Goal: Navigation & Orientation: Find specific page/section

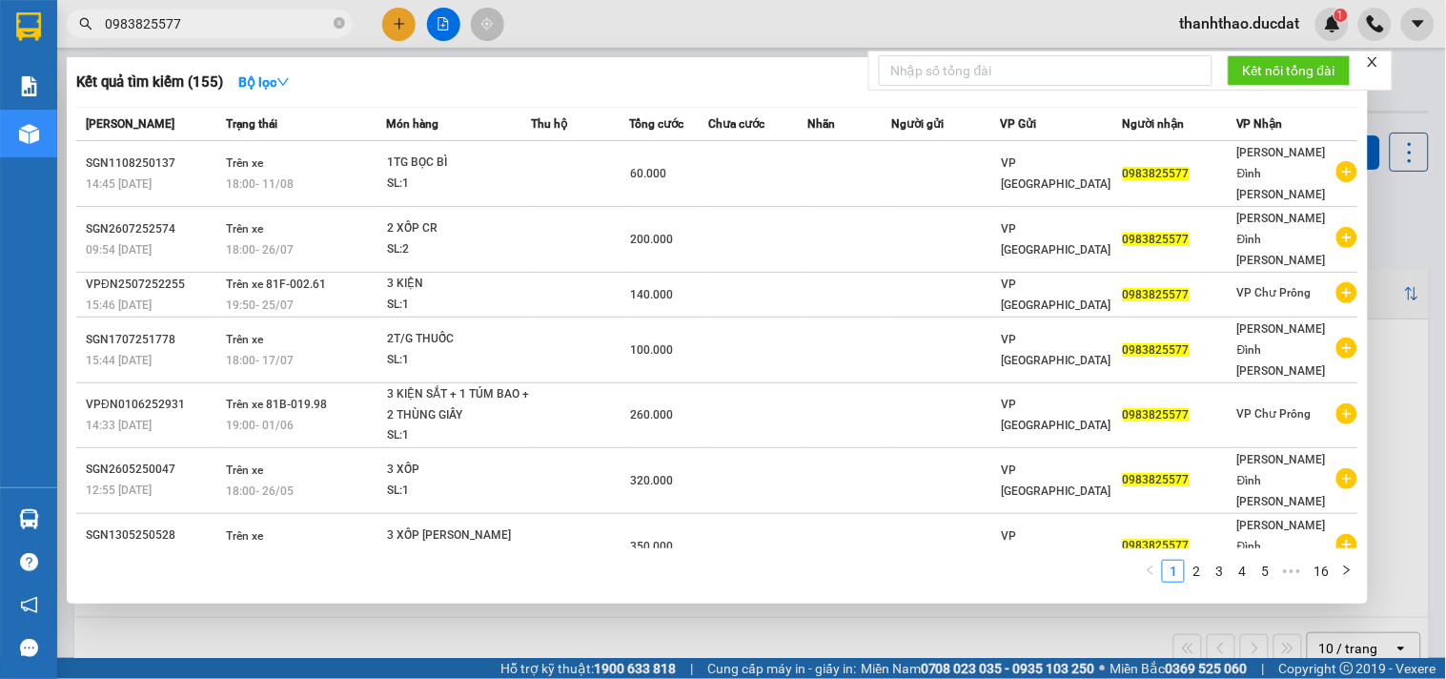
click at [1412, 442] on div at bounding box center [723, 339] width 1446 height 679
